Goal: Task Accomplishment & Management: Complete application form

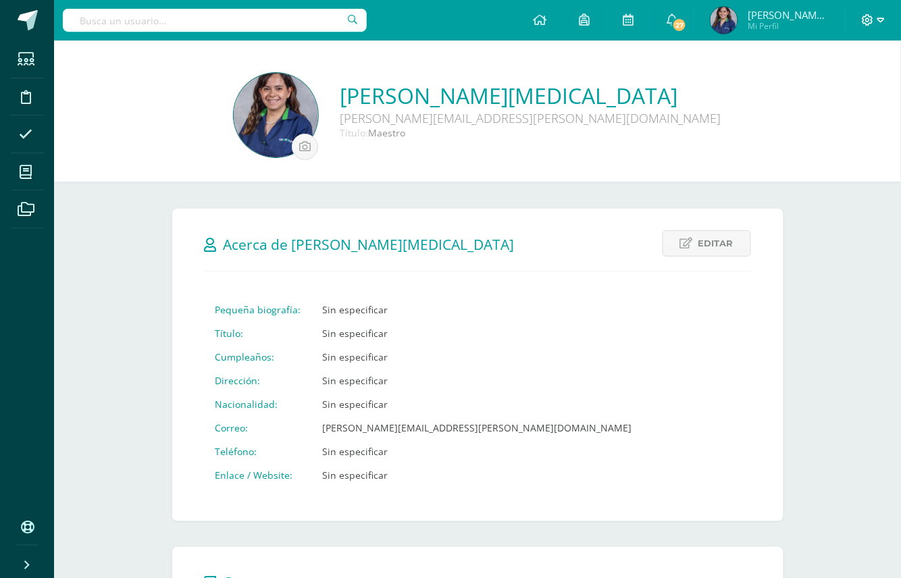
click at [871, 24] on icon at bounding box center [868, 20] width 12 height 12
click at [850, 93] on span "Cerrar sesión" at bounding box center [839, 92] width 61 height 13
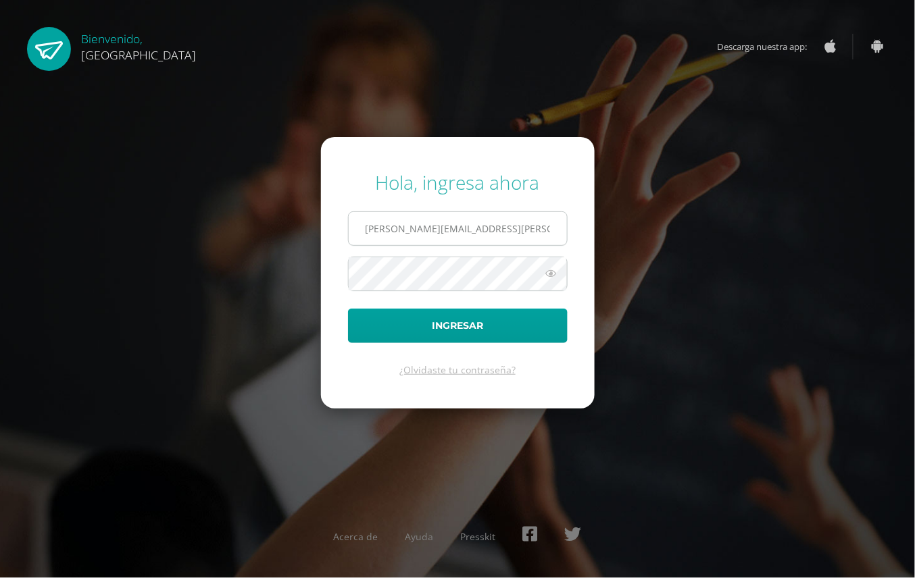
click at [506, 238] on input "[PERSON_NAME][EMAIL_ADDRESS][PERSON_NAME][DOMAIN_NAME]" at bounding box center [458, 228] width 218 height 33
click at [412, 224] on input "marta.giron@colegiobelga.edu.gt" at bounding box center [458, 228] width 218 height 33
drag, startPoint x: 417, startPoint y: 225, endPoint x: 108, endPoint y: 153, distance: 317.1
click at [108, 153] on div "Hola, ingresa ahora marta.giron@colegiobelga.edu.gt Ingresar ¿Olvidaste tu cont…" at bounding box center [458, 289] width 926 height 578
type input "[PERSON_NAME][EMAIL_ADDRESS][DOMAIN_NAME]"
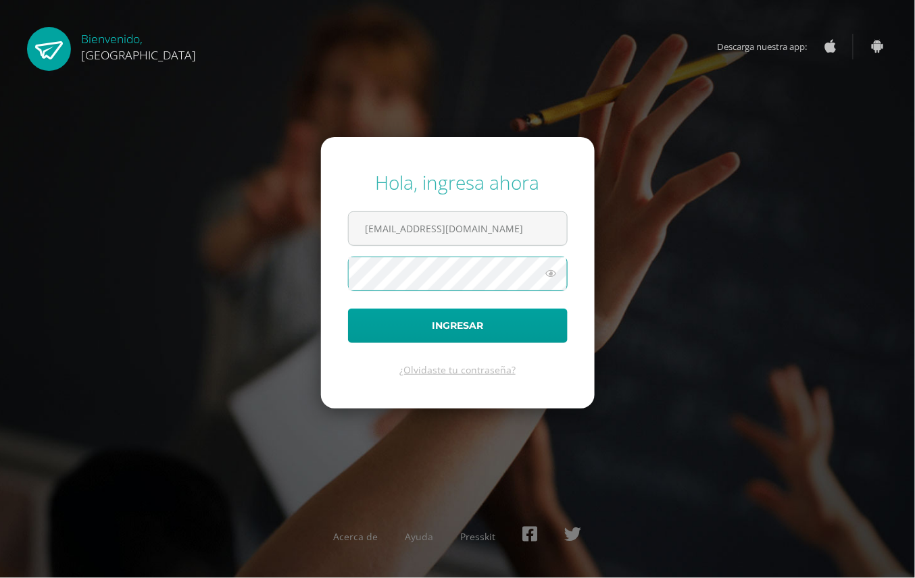
click at [348, 309] on button "Ingresar" at bounding box center [458, 326] width 220 height 34
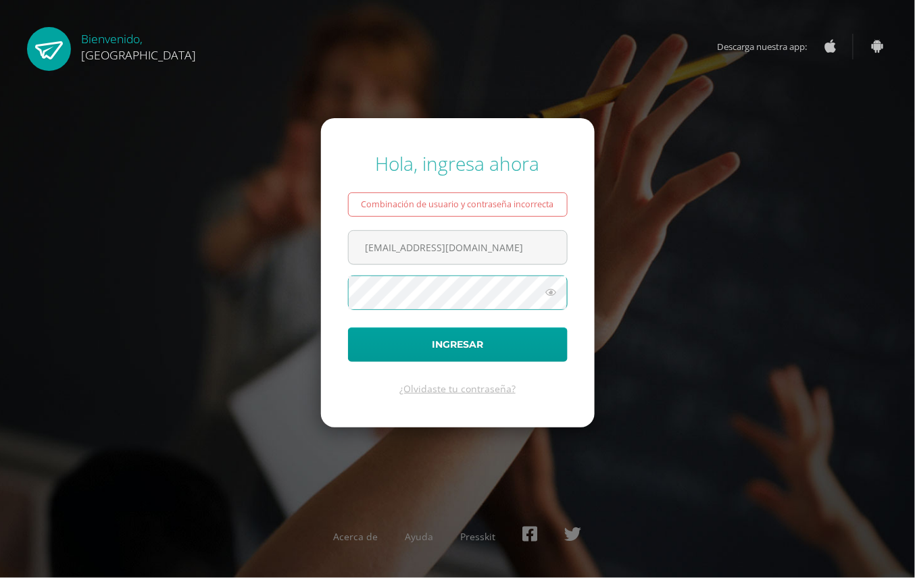
click at [348, 328] on button "Ingresar" at bounding box center [458, 345] width 220 height 34
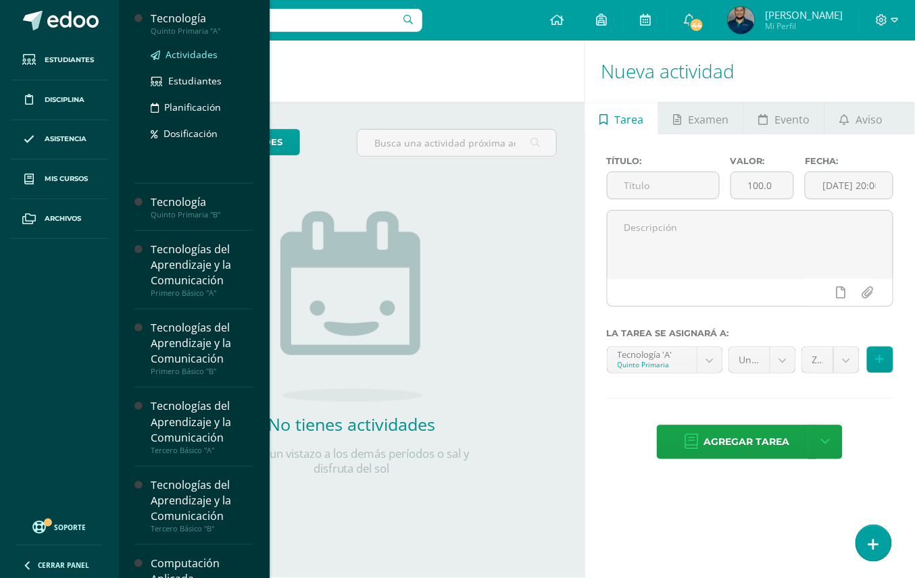
click at [195, 52] on span "Actividades" at bounding box center [192, 54] width 52 height 13
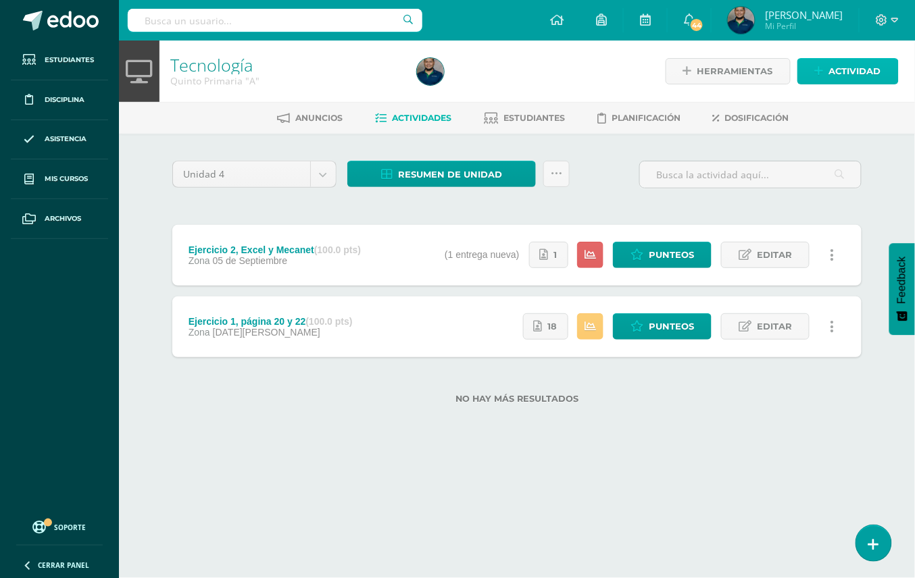
click at [855, 72] on span "Actividad" at bounding box center [855, 71] width 52 height 25
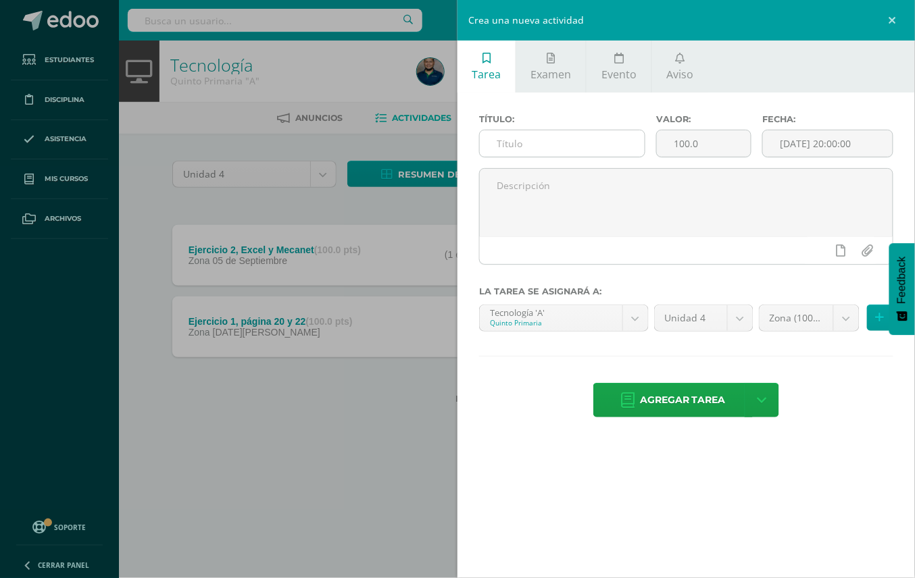
drag, startPoint x: 560, startPoint y: 158, endPoint x: 565, endPoint y: 153, distance: 7.6
click at [565, 153] on div "Título:" at bounding box center [562, 141] width 177 height 54
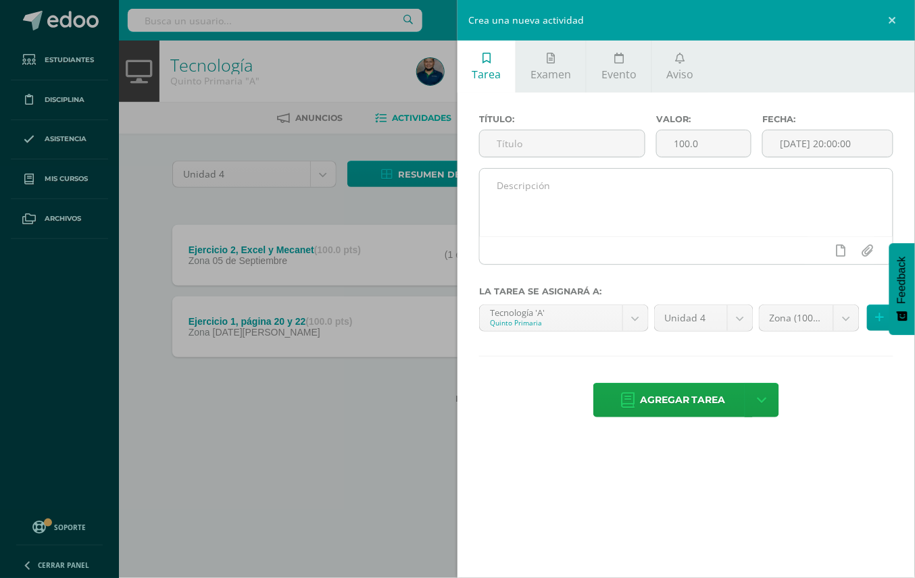
click at [654, 238] on div at bounding box center [686, 250] width 413 height 28
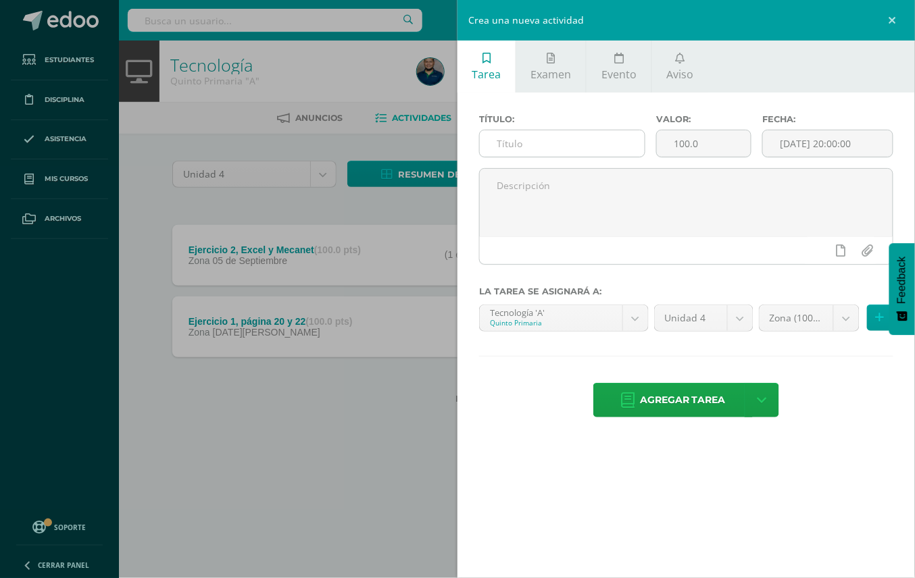
click at [600, 150] on input "text" at bounding box center [562, 143] width 165 height 26
type input "Ejercicio página 31 y 32"
click at [876, 150] on input "[DATE] 20:00:00" at bounding box center [828, 143] width 130 height 26
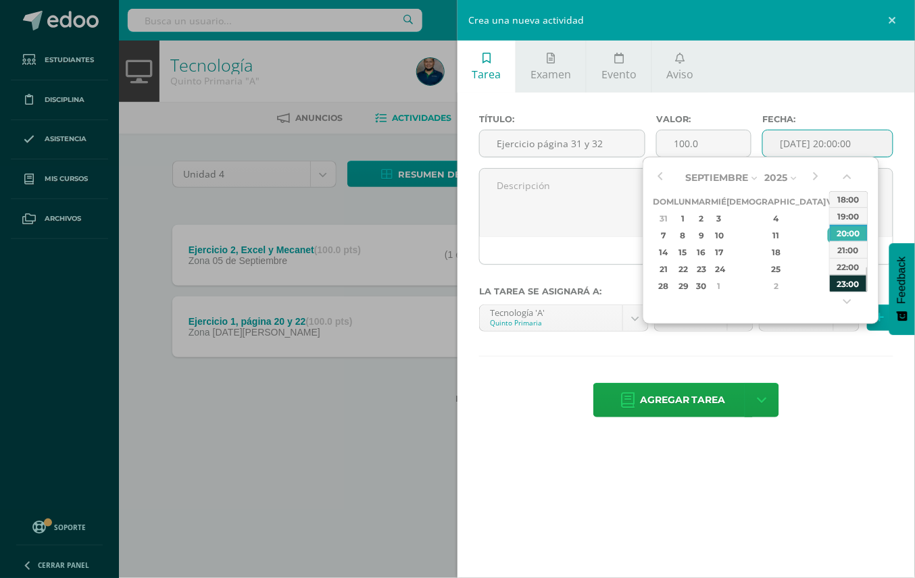
drag, startPoint x: 853, startPoint y: 274, endPoint x: 853, endPoint y: 285, distance: 10.8
click at [853, 285] on div "00:00 01:00 02:00 03:00 04:00 05:00 06:00 07:00 08:00 09:00 10:00 11:00 12:00 1…" at bounding box center [849, 89] width 38 height 405
click at [853, 285] on div "23:00" at bounding box center [849, 283] width 38 height 17
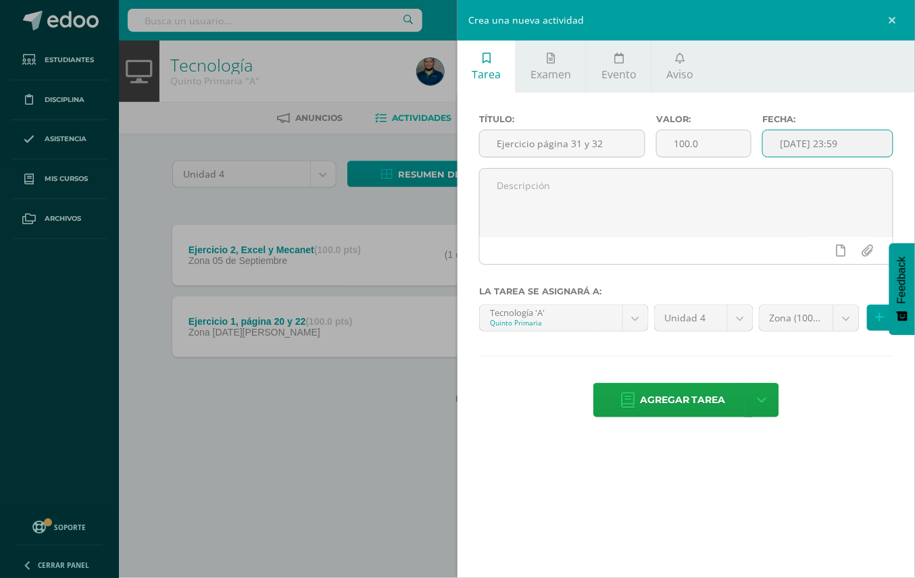
type input "2025-09-12 23:59"
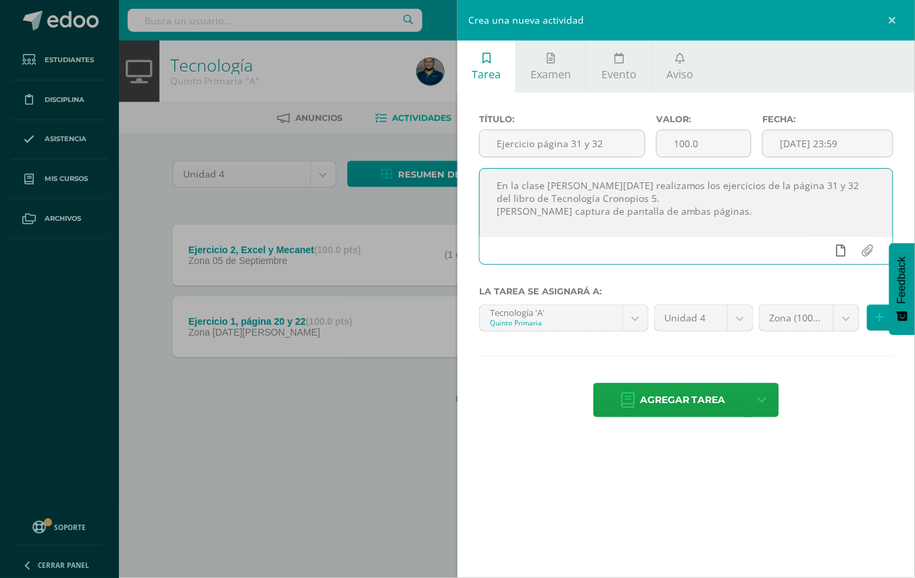
type textarea "En la clase [PERSON_NAME][DATE] realizamos los ejercicios de la página 31 y 32 …"
click at [842, 252] on icon at bounding box center [840, 251] width 9 height 12
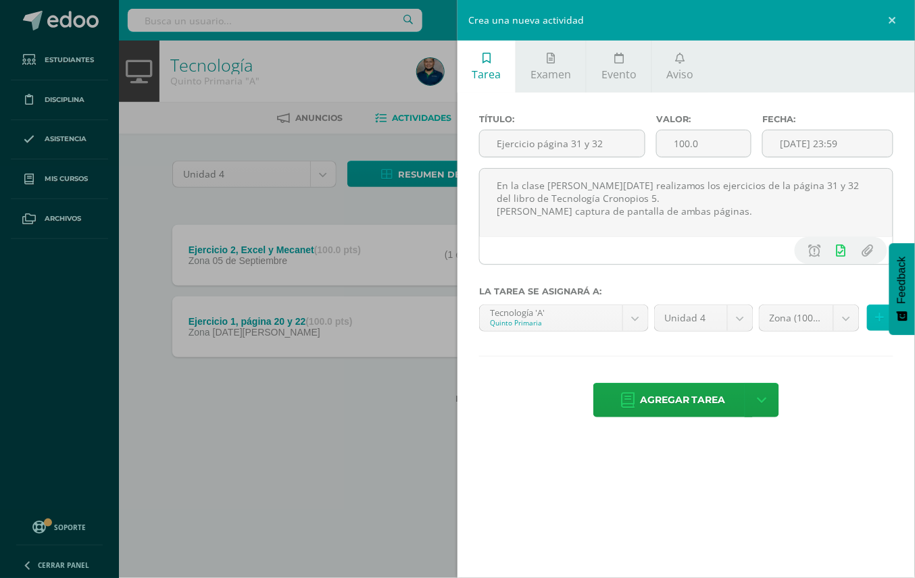
click at [881, 326] on button at bounding box center [880, 318] width 26 height 26
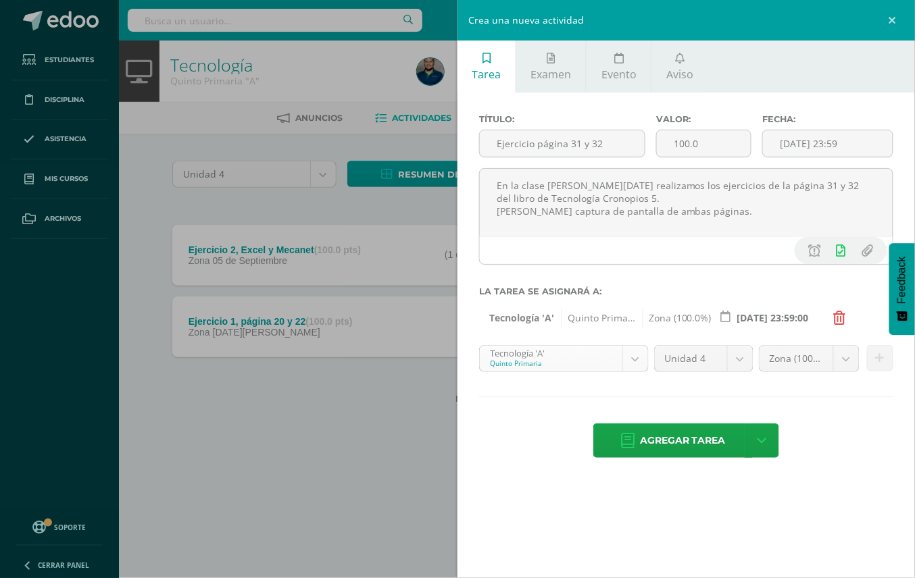
click at [634, 357] on body "Estudiantes Disciplina Asistencia Mis cursos Archivos Soporte Ayuda Reportar un…" at bounding box center [457, 223] width 915 height 447
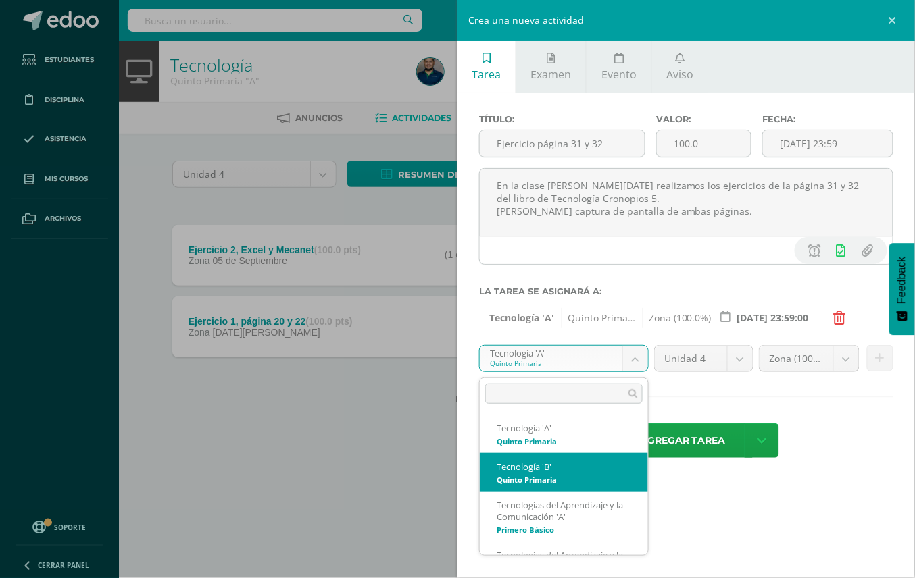
select select "118089"
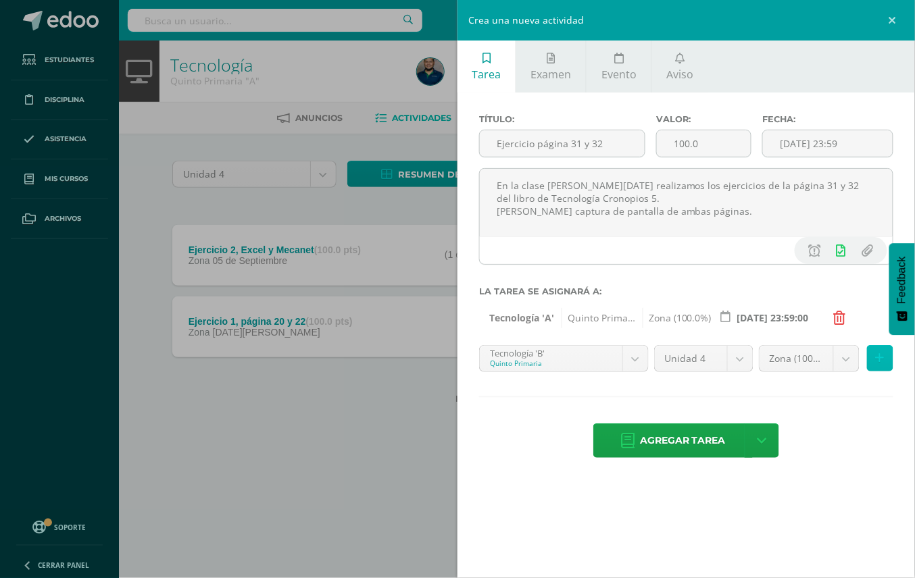
click at [882, 361] on icon at bounding box center [880, 358] width 9 height 11
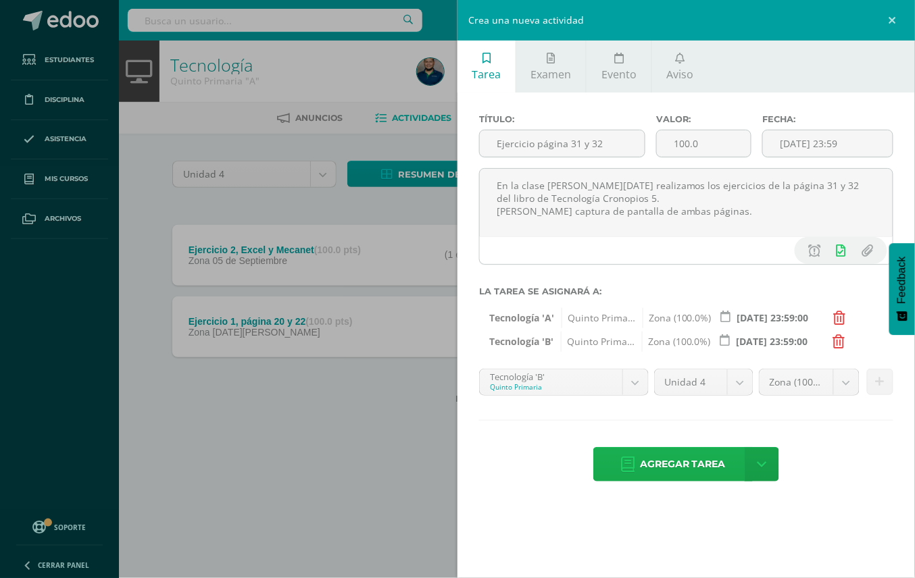
click at [670, 461] on span "Agregar tarea" at bounding box center [683, 464] width 86 height 33
